Goal: Transaction & Acquisition: Subscribe to service/newsletter

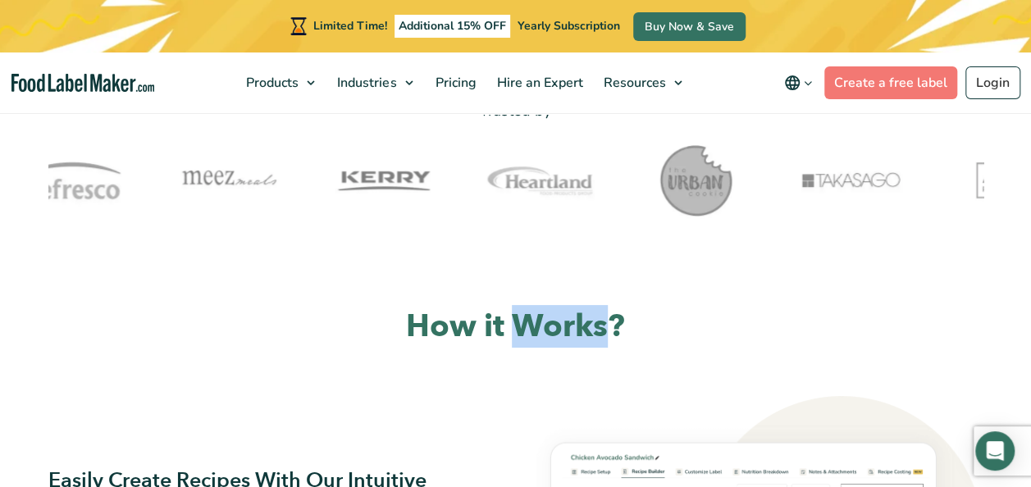
scroll to position [577, 0]
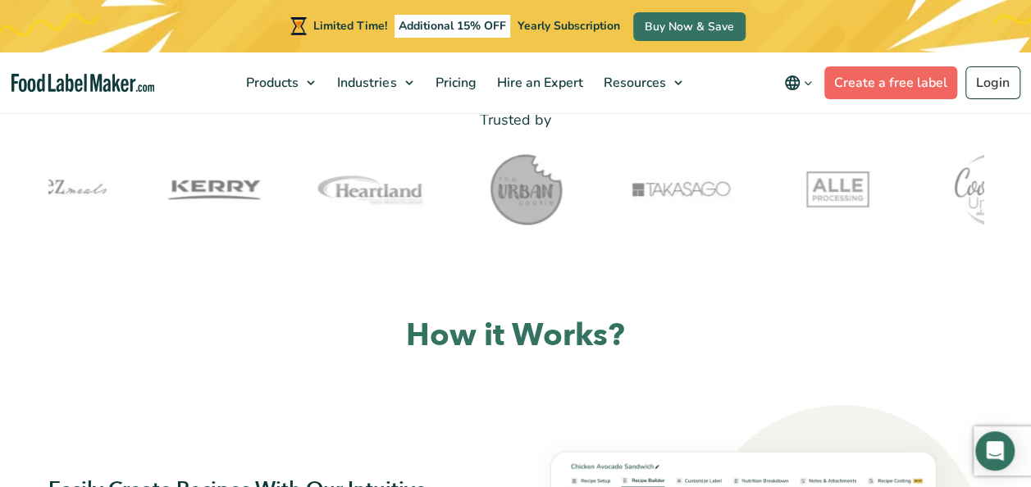
click at [897, 75] on link "Create a free label" at bounding box center [891, 82] width 133 height 33
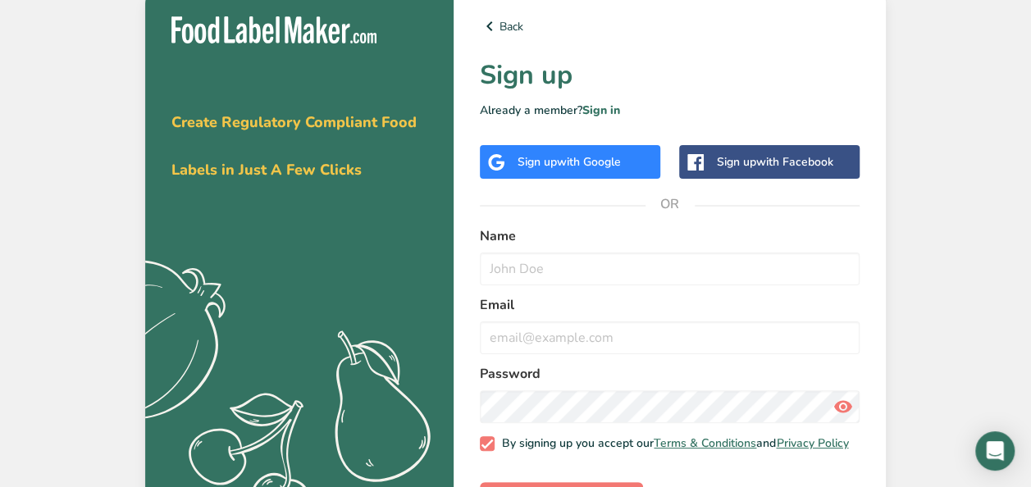
scroll to position [63, 0]
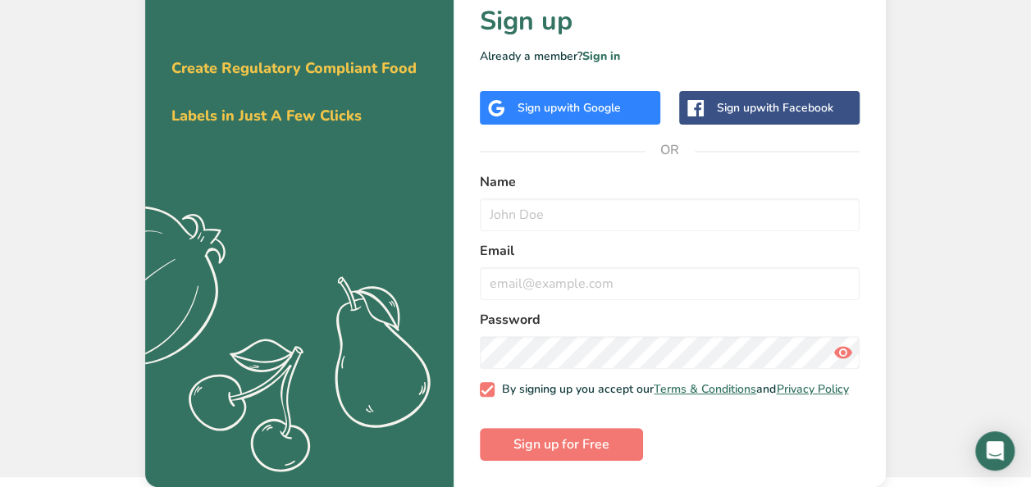
click at [368, 200] on icon ".a{fill:#f5f3ed;}" at bounding box center [257, 345] width 408 height 292
click at [353, 106] on span "Create Regulatory Compliant Food Labels in Just A Few Clicks" at bounding box center [293, 91] width 245 height 67
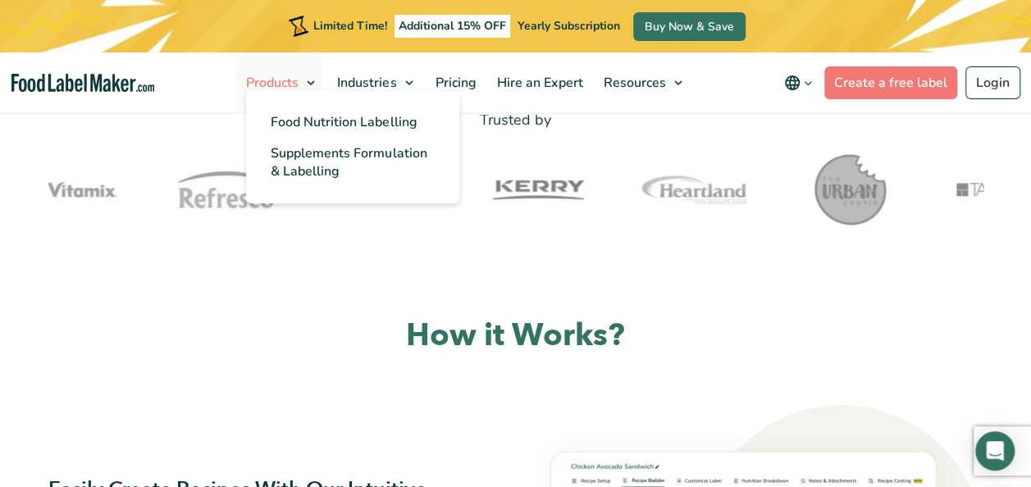
click at [277, 64] on link "Products" at bounding box center [279, 83] width 87 height 61
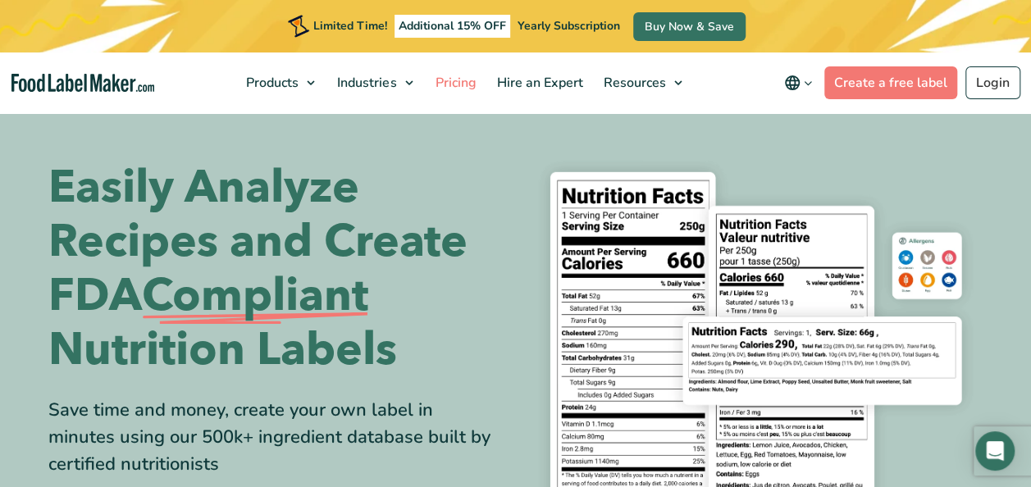
click at [464, 88] on span "Pricing" at bounding box center [454, 83] width 48 height 18
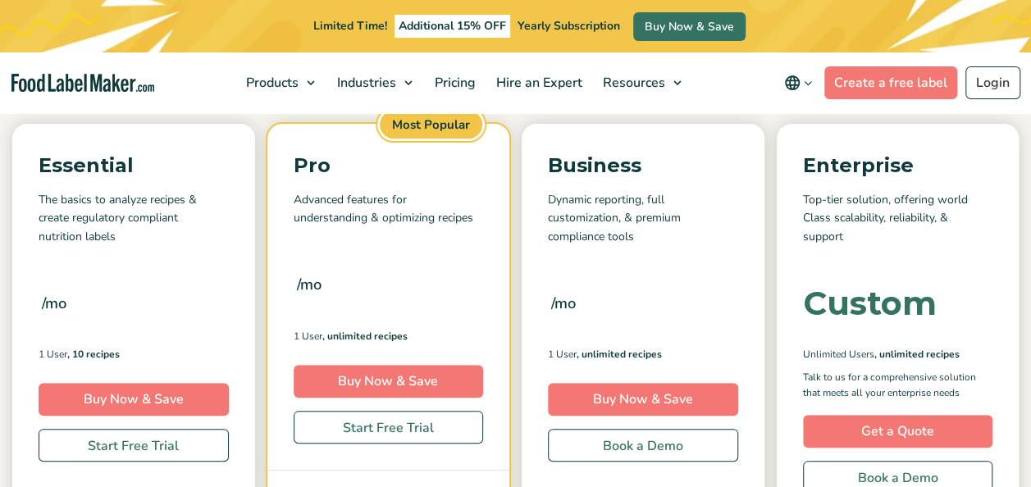
scroll to position [228, 0]
